Goal: Task Accomplishment & Management: Manage account settings

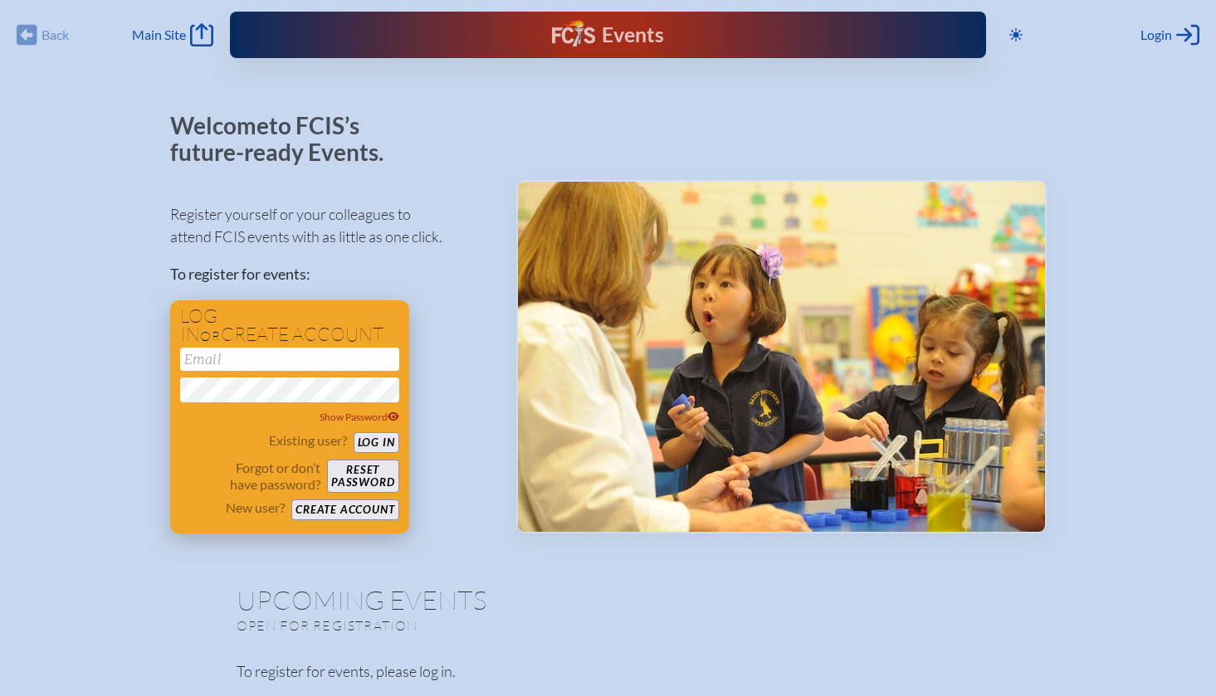
click at [252, 352] on input "email" at bounding box center [289, 359] width 219 height 23
type input "kperry@tampaprep.org"
click at [374, 440] on button "Log in" at bounding box center [377, 442] width 46 height 21
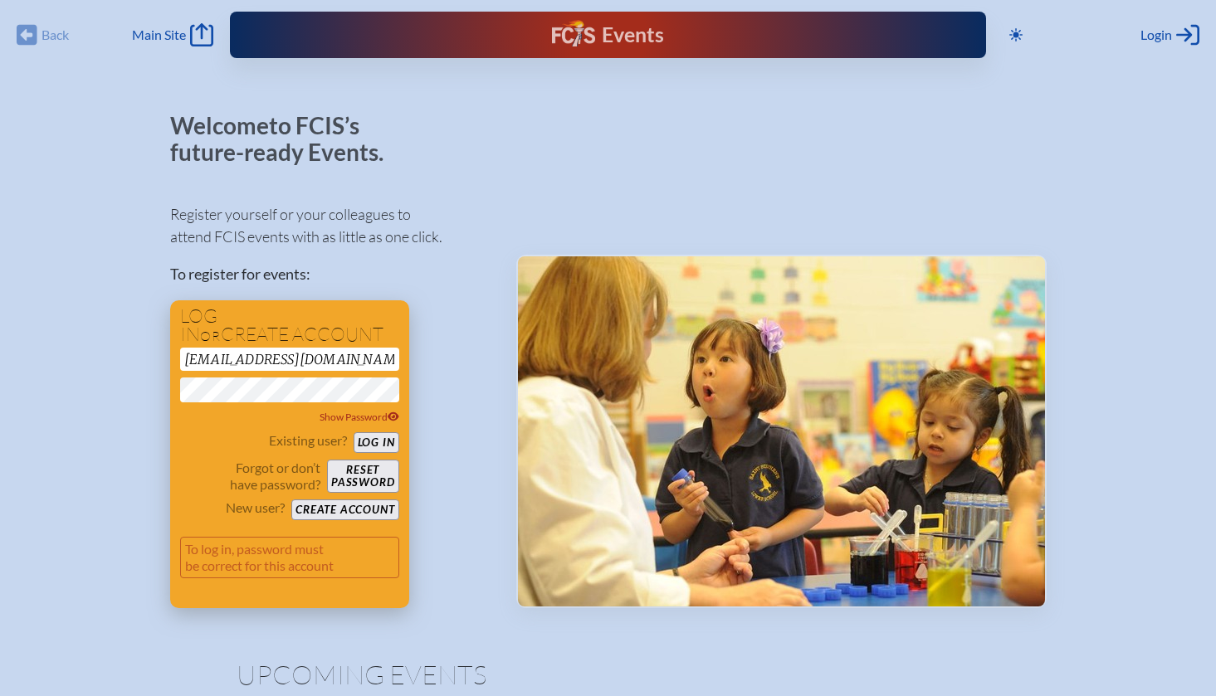
click at [373, 443] on button "Log in" at bounding box center [377, 442] width 46 height 21
click at [396, 417] on icon at bounding box center [394, 416] width 12 height 9
